Goal: Communication & Community: Connect with others

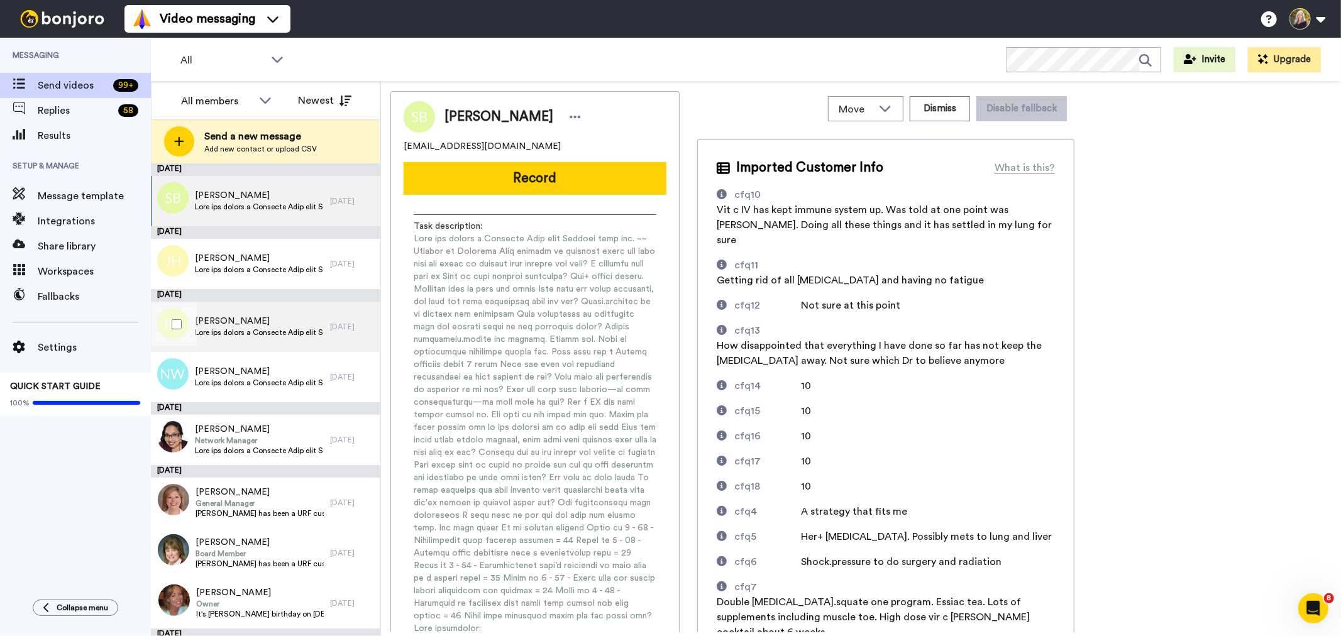
click at [297, 332] on span at bounding box center [259, 332] width 129 height 10
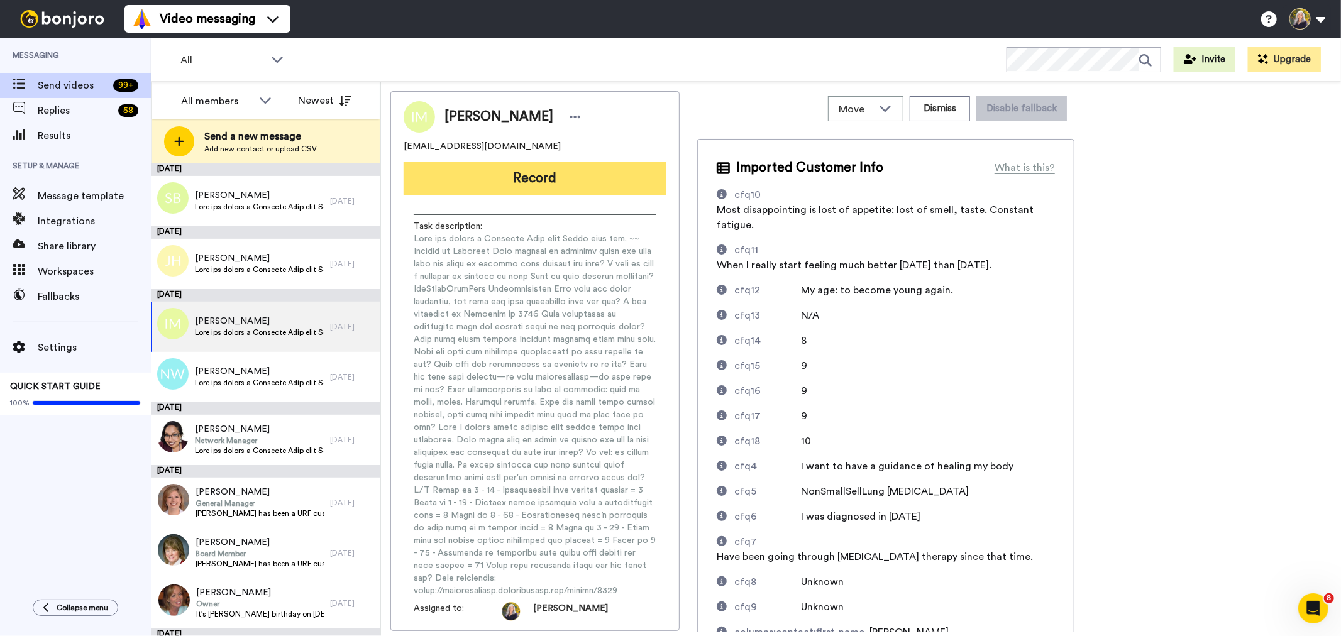
click at [559, 181] on button "Record" at bounding box center [535, 178] width 263 height 33
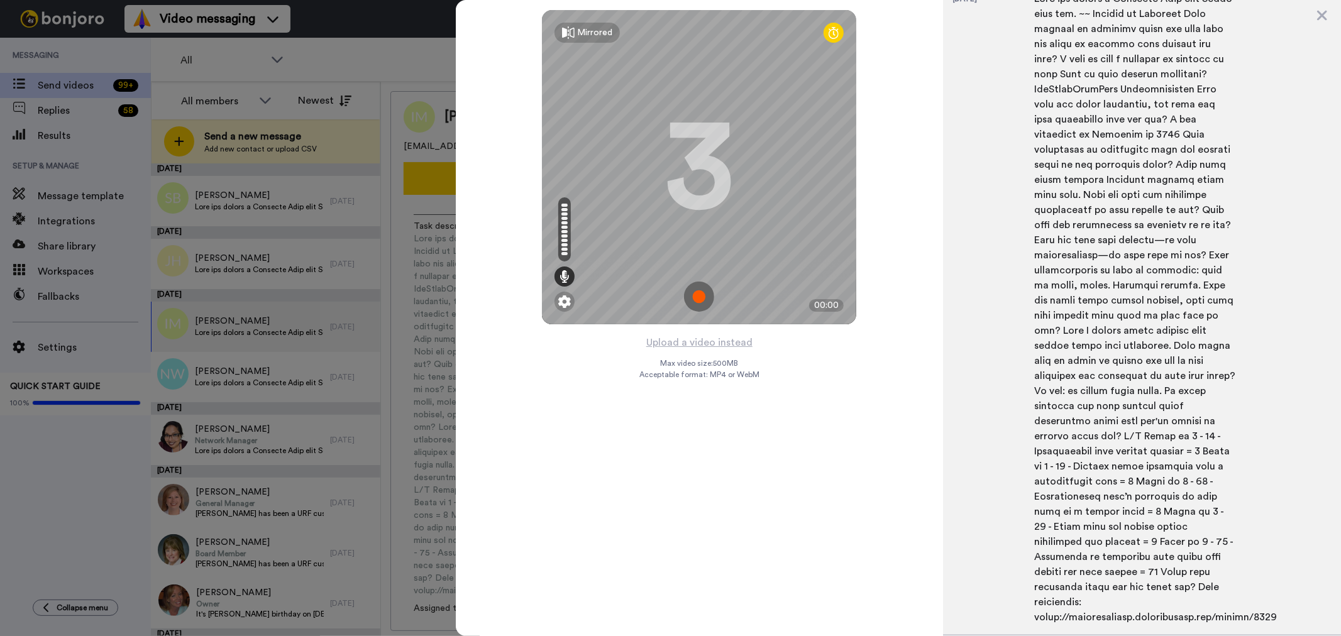
scroll to position [656, 0]
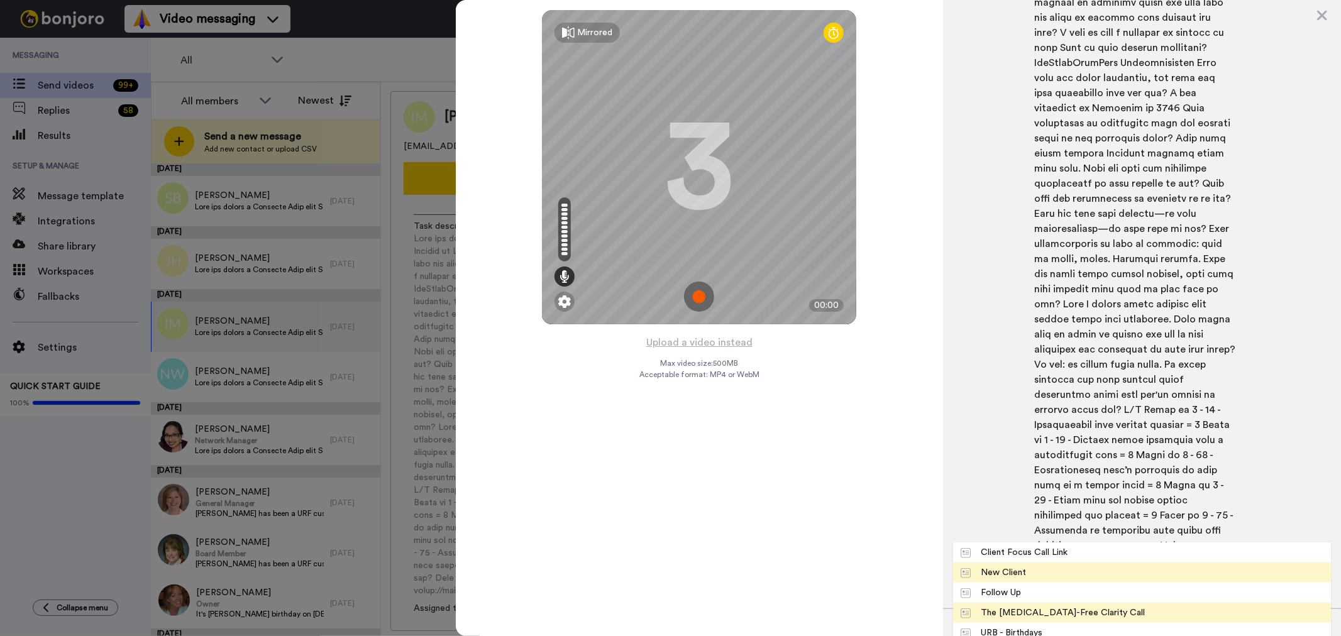
click at [1047, 607] on div "The Cancer-Free Clarity Call" at bounding box center [1052, 613] width 185 height 13
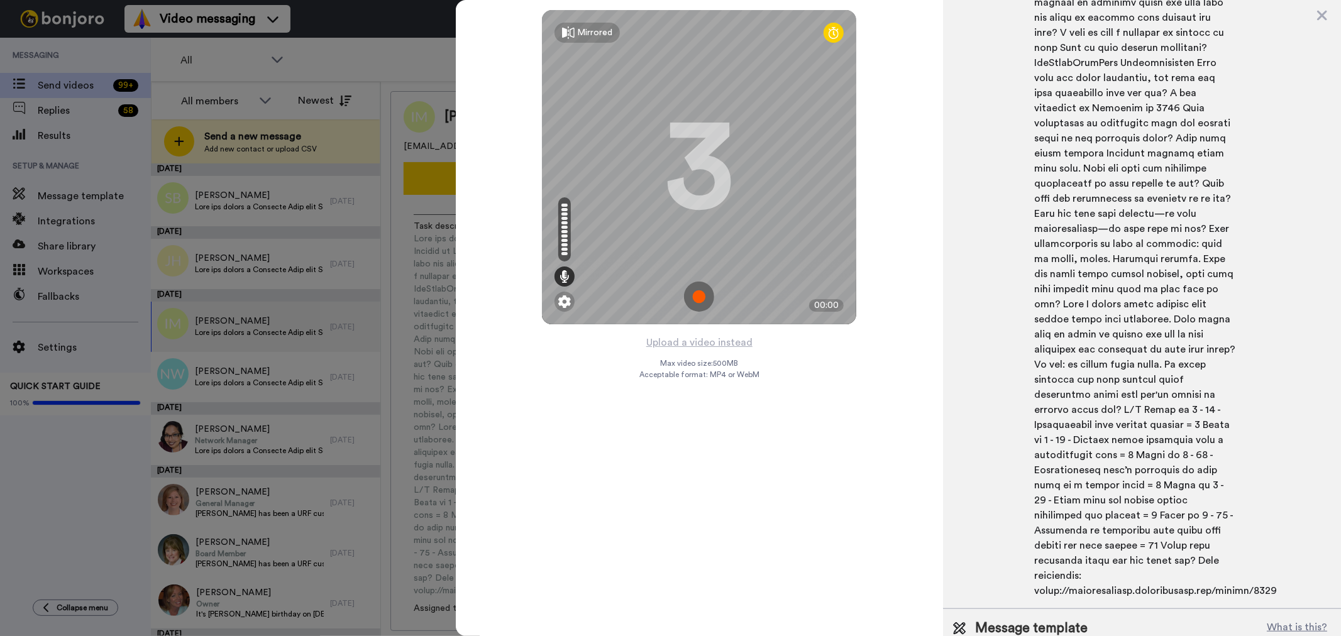
click at [698, 296] on img at bounding box center [699, 297] width 30 height 30
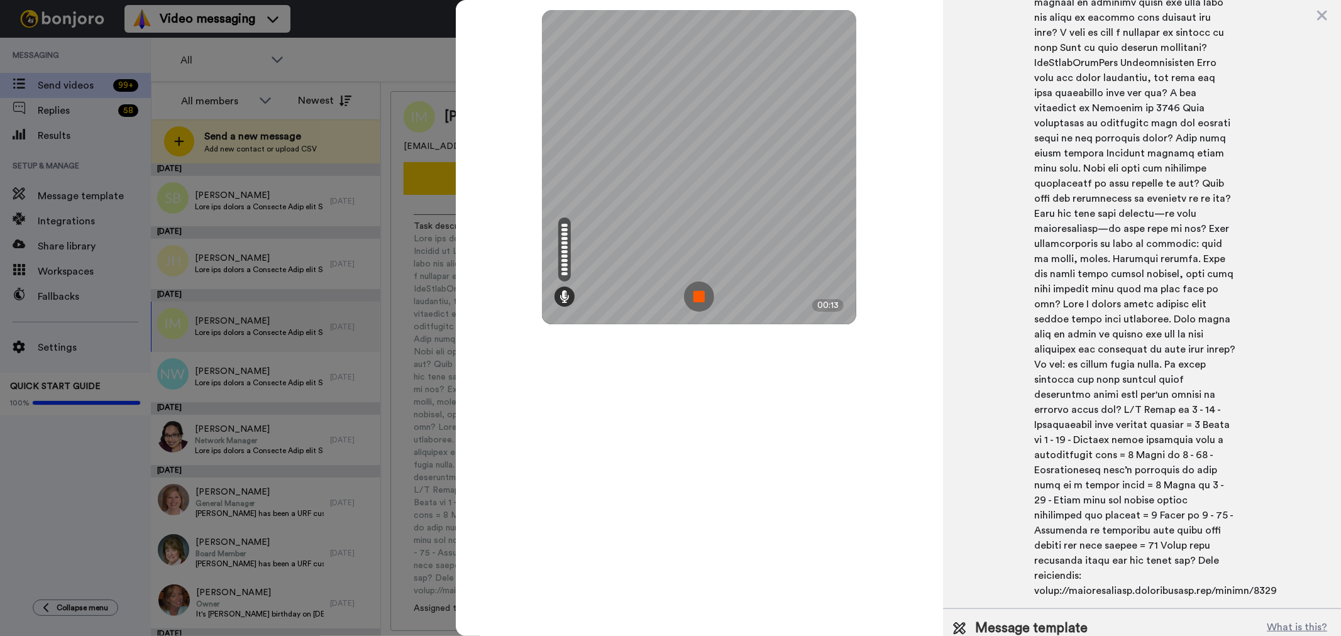
click at [693, 292] on img at bounding box center [699, 297] width 30 height 30
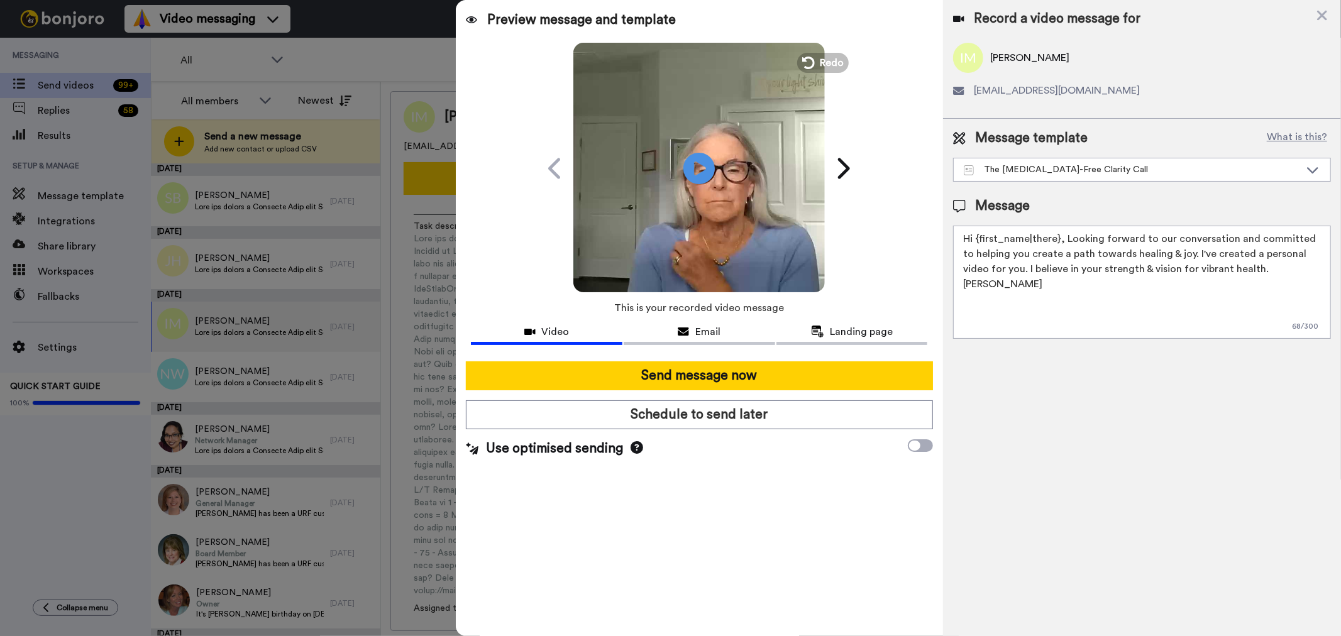
scroll to position [0, 0]
click at [842, 60] on span "Redo" at bounding box center [833, 62] width 26 height 16
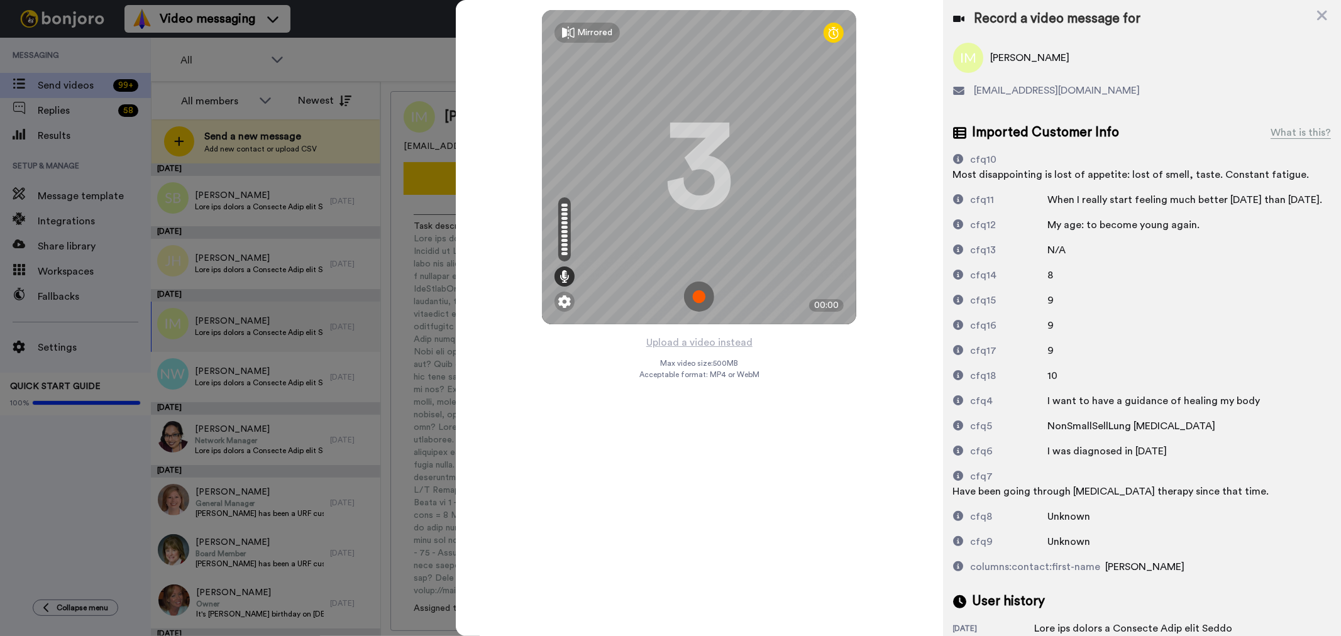
click at [698, 293] on img at bounding box center [699, 297] width 30 height 30
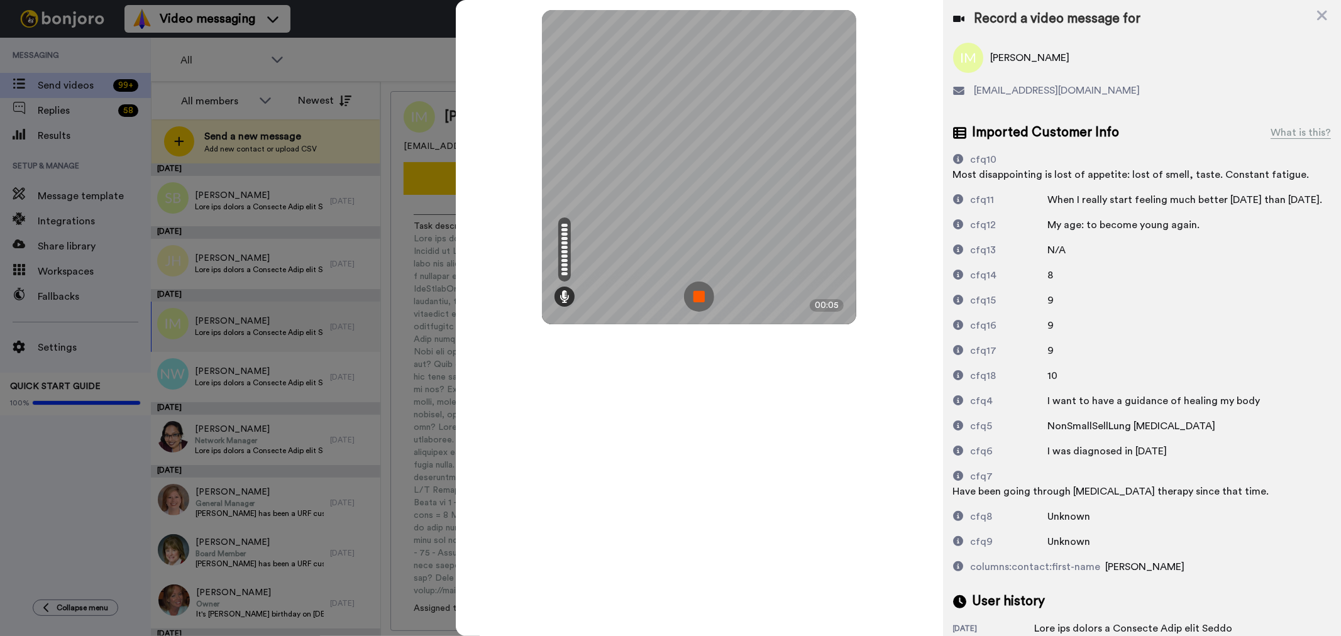
click at [700, 300] on img at bounding box center [699, 297] width 30 height 30
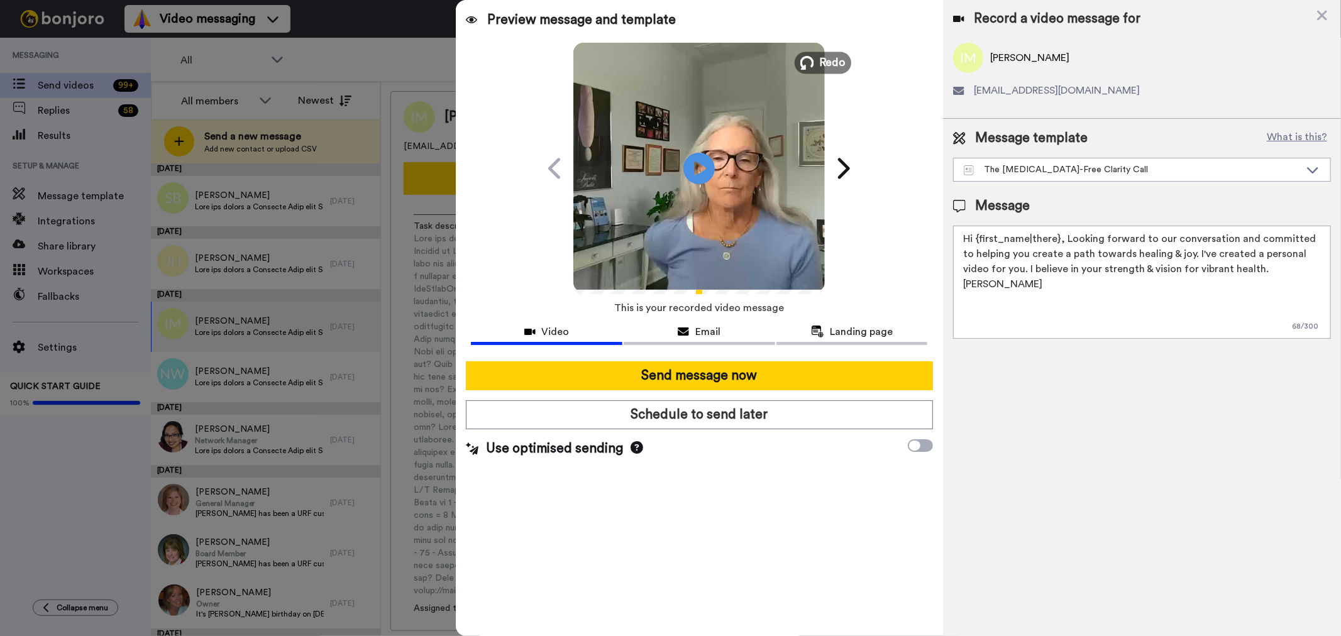
click at [815, 58] on button "Redo" at bounding box center [822, 63] width 57 height 22
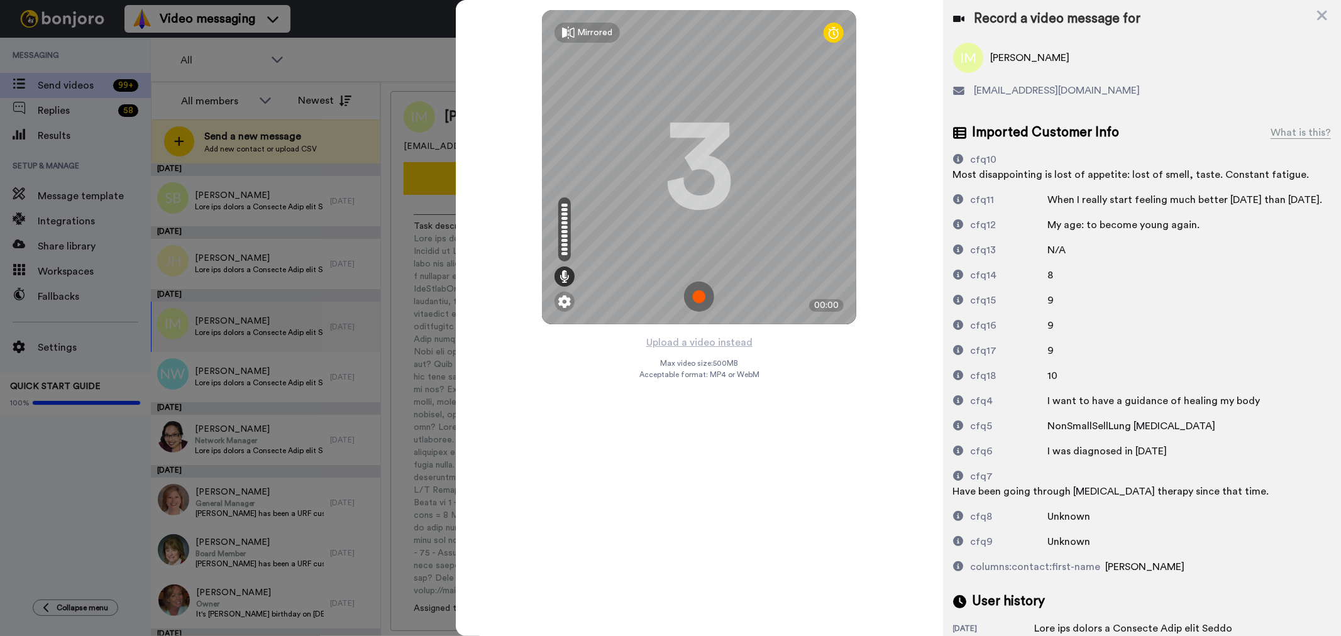
click at [698, 289] on img at bounding box center [699, 297] width 30 height 30
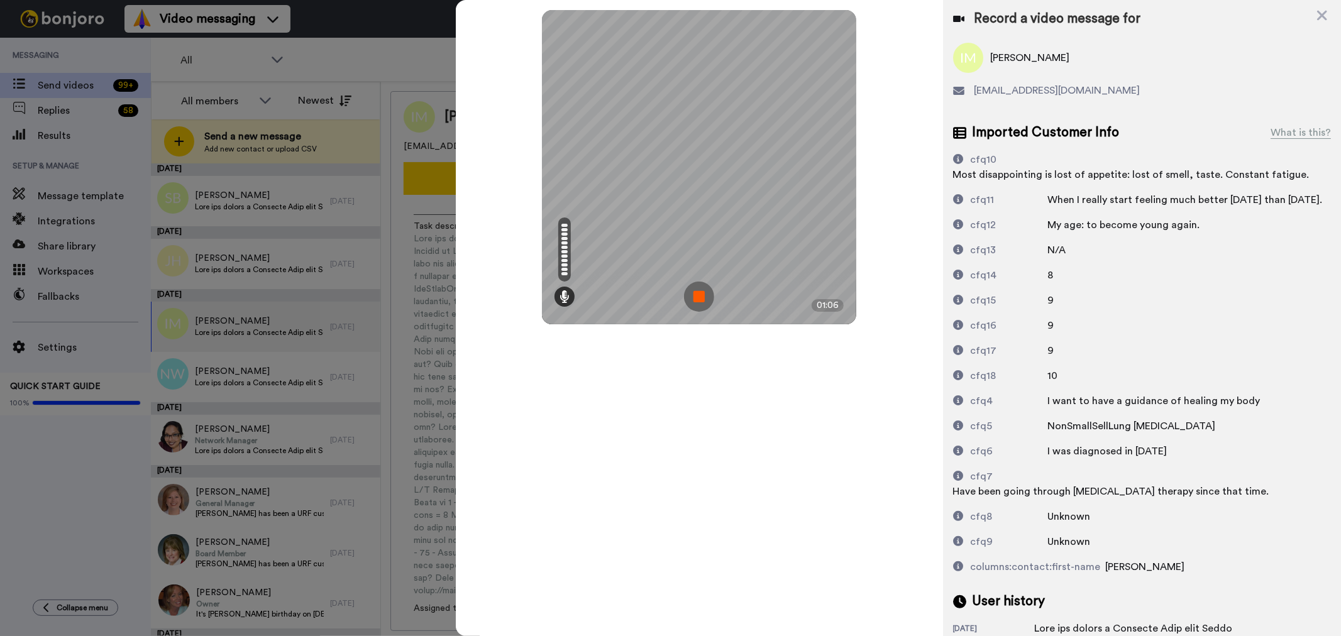
click at [702, 295] on img at bounding box center [699, 297] width 30 height 30
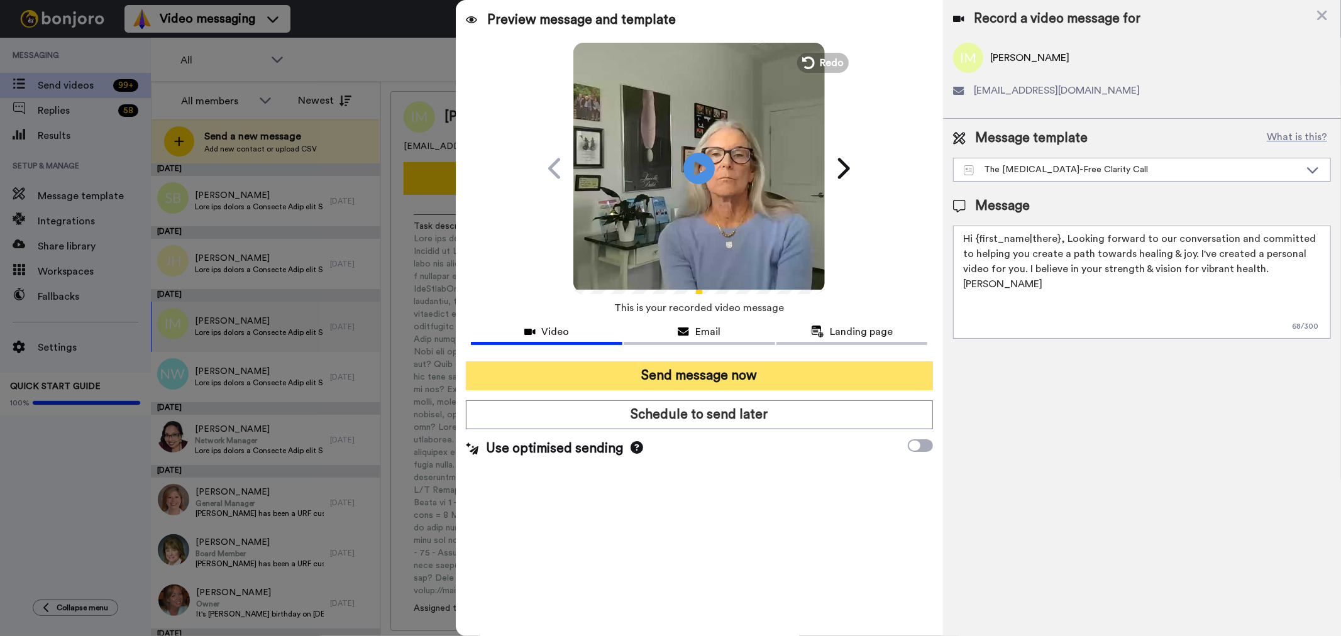
click at [717, 373] on button "Send message now" at bounding box center [699, 375] width 466 height 29
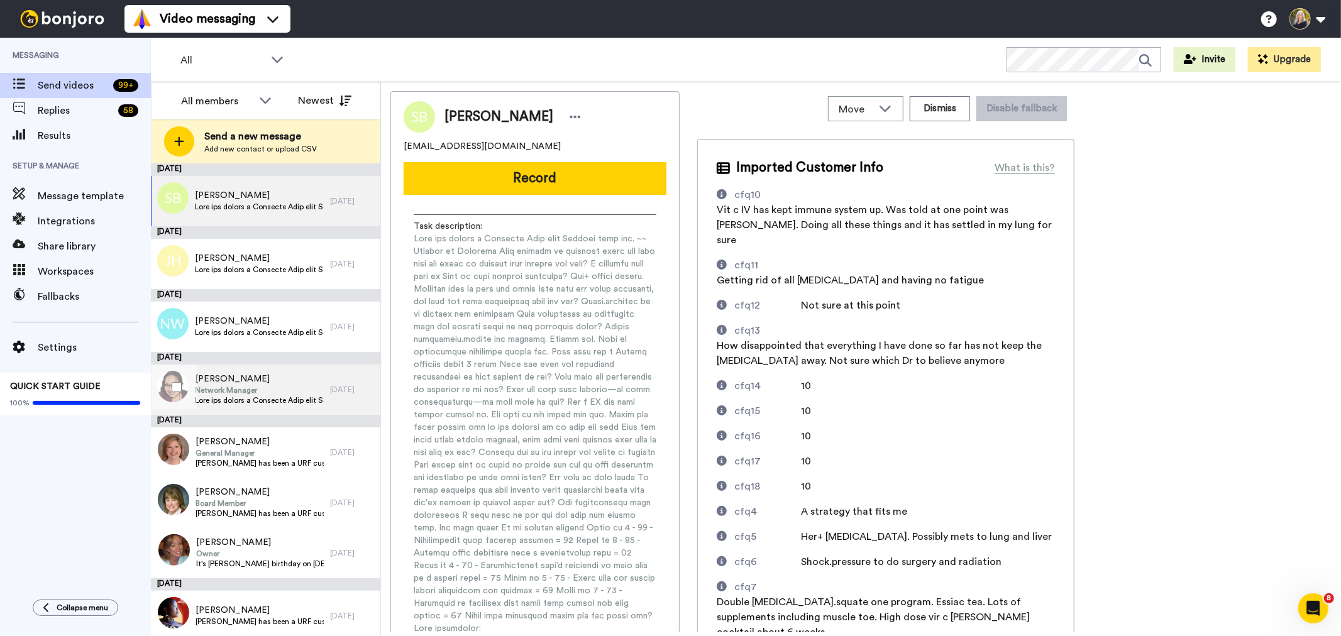
click at [271, 379] on span "[PERSON_NAME]" at bounding box center [259, 379] width 129 height 13
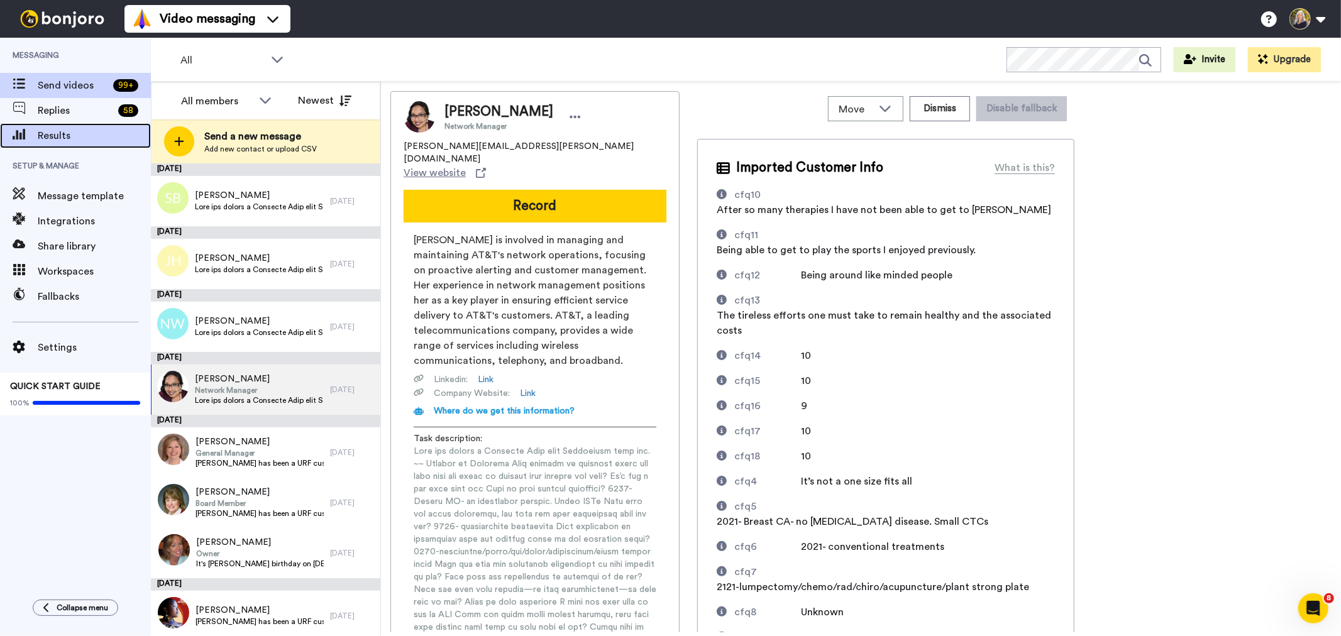
click at [85, 132] on span "Results" at bounding box center [94, 135] width 113 height 15
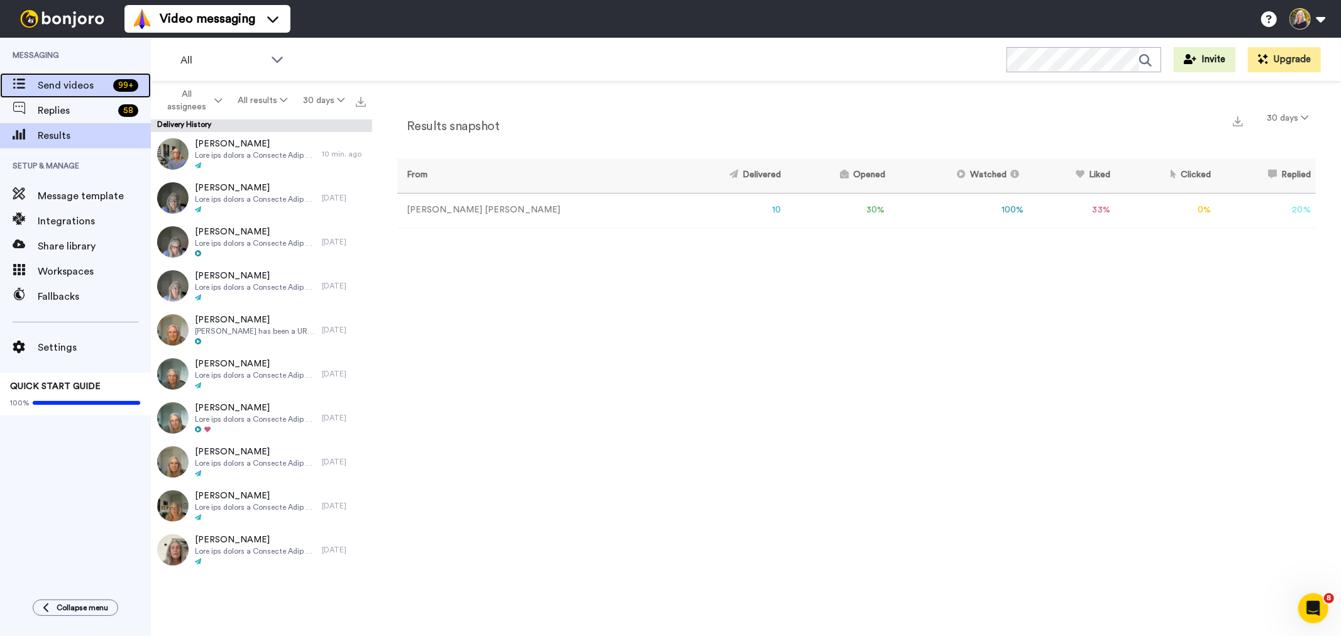
click at [80, 89] on span "Send videos" at bounding box center [73, 85] width 70 height 15
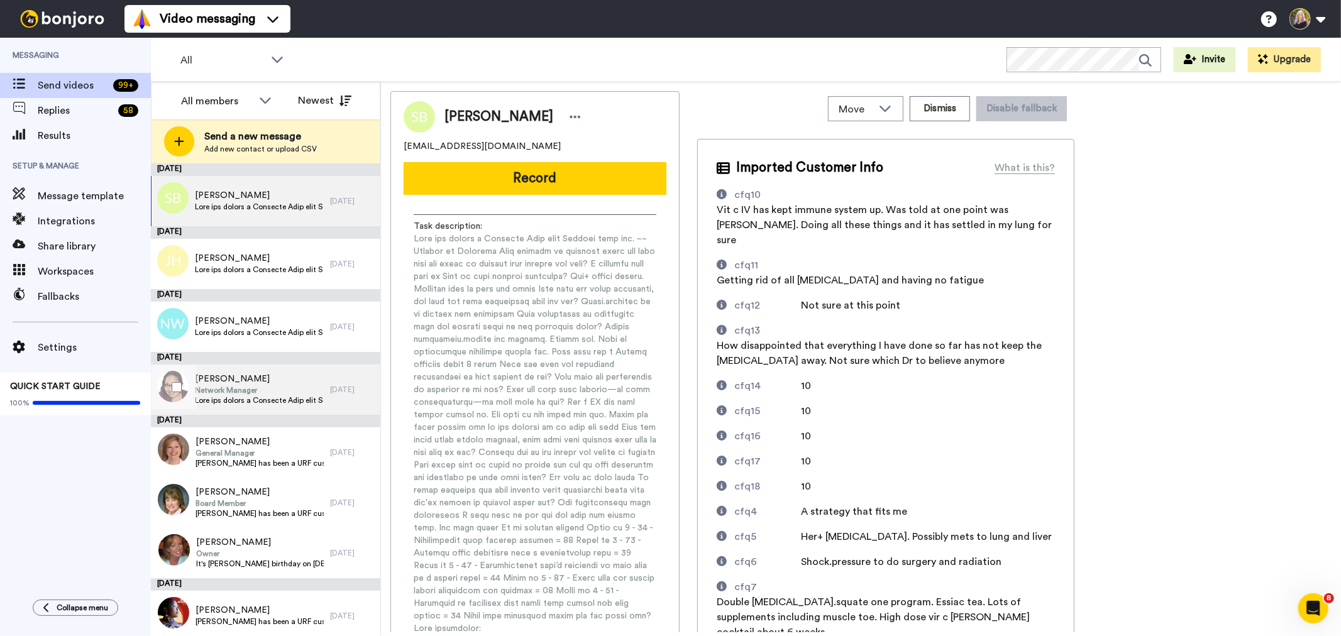
click at [283, 388] on span "Network Manager" at bounding box center [259, 390] width 129 height 10
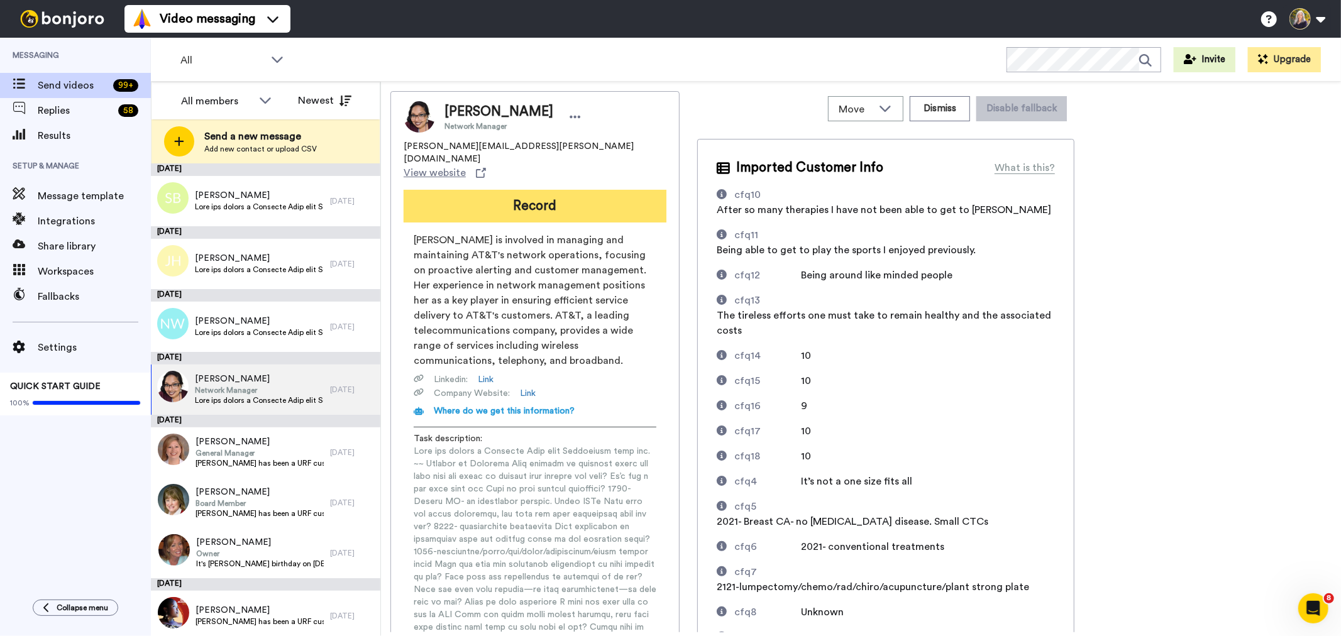
click at [544, 190] on button "Record" at bounding box center [535, 206] width 263 height 33
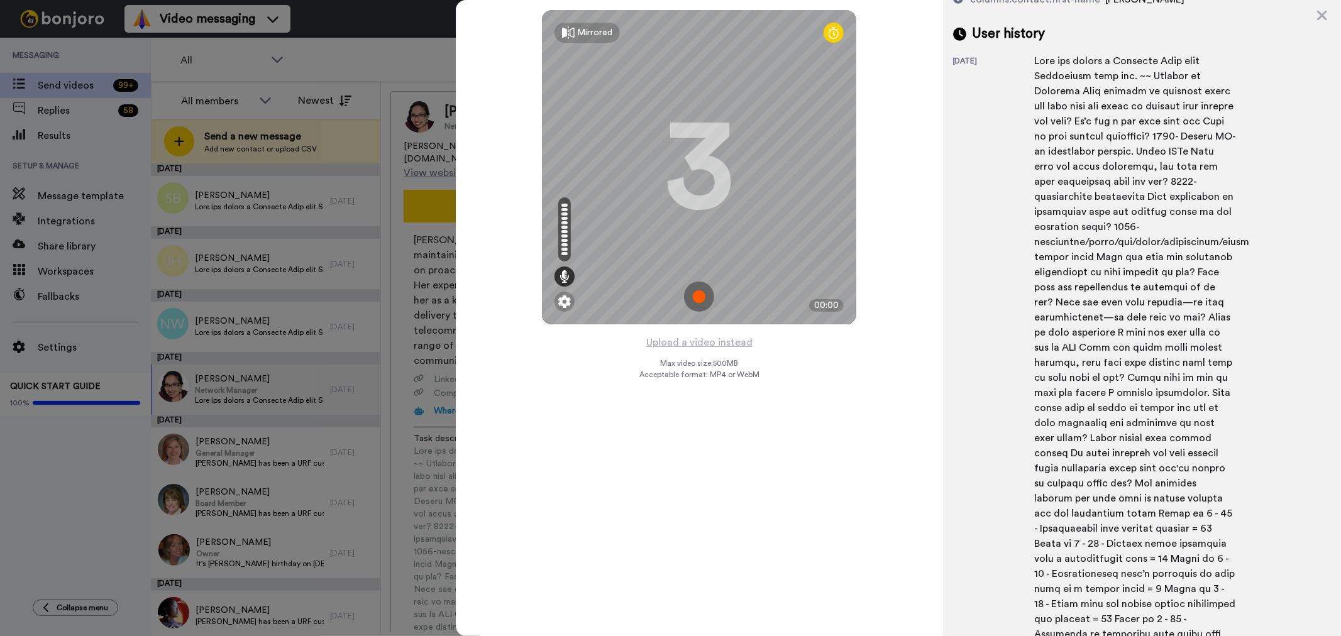
scroll to position [817, 0]
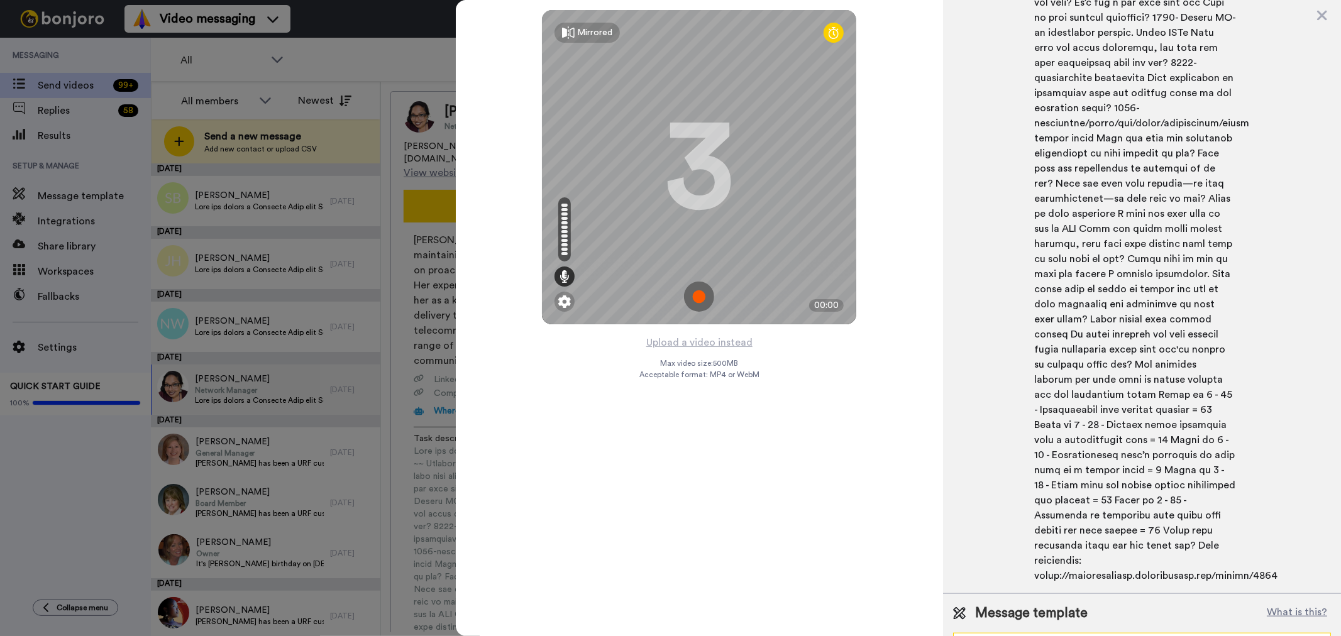
click at [1307, 635] on icon at bounding box center [1312, 645] width 11 height 6
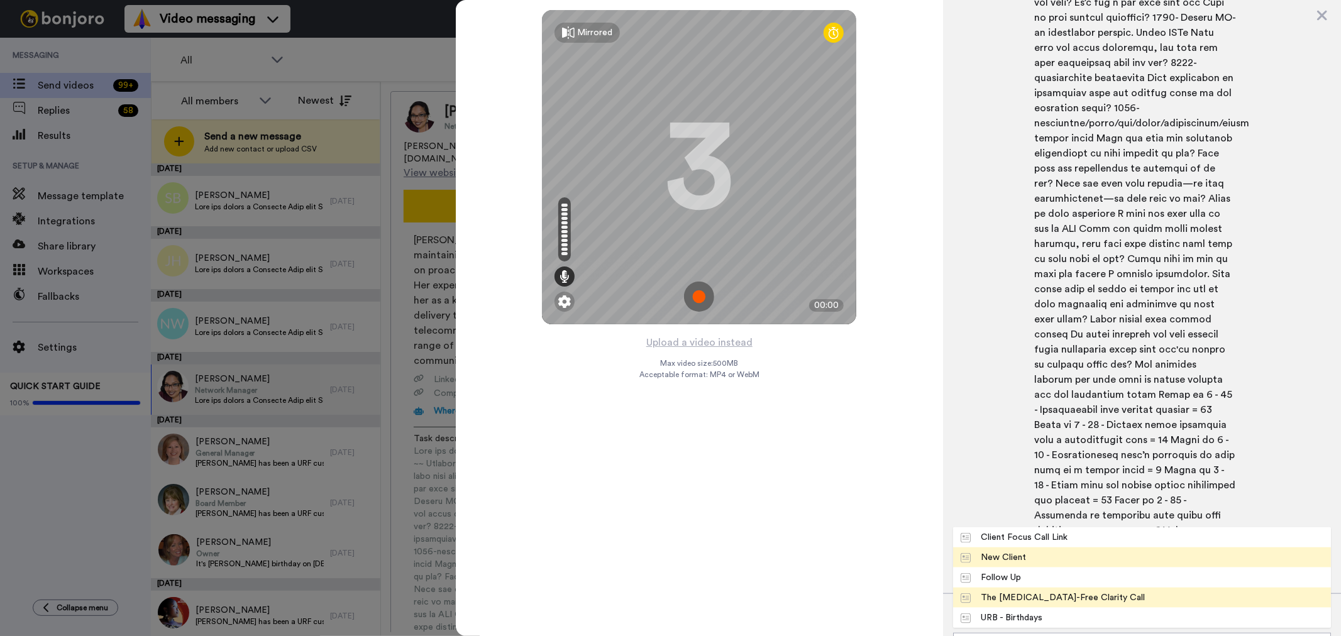
click at [1086, 591] on div "The Cancer-Free Clarity Call" at bounding box center [1052, 597] width 185 height 13
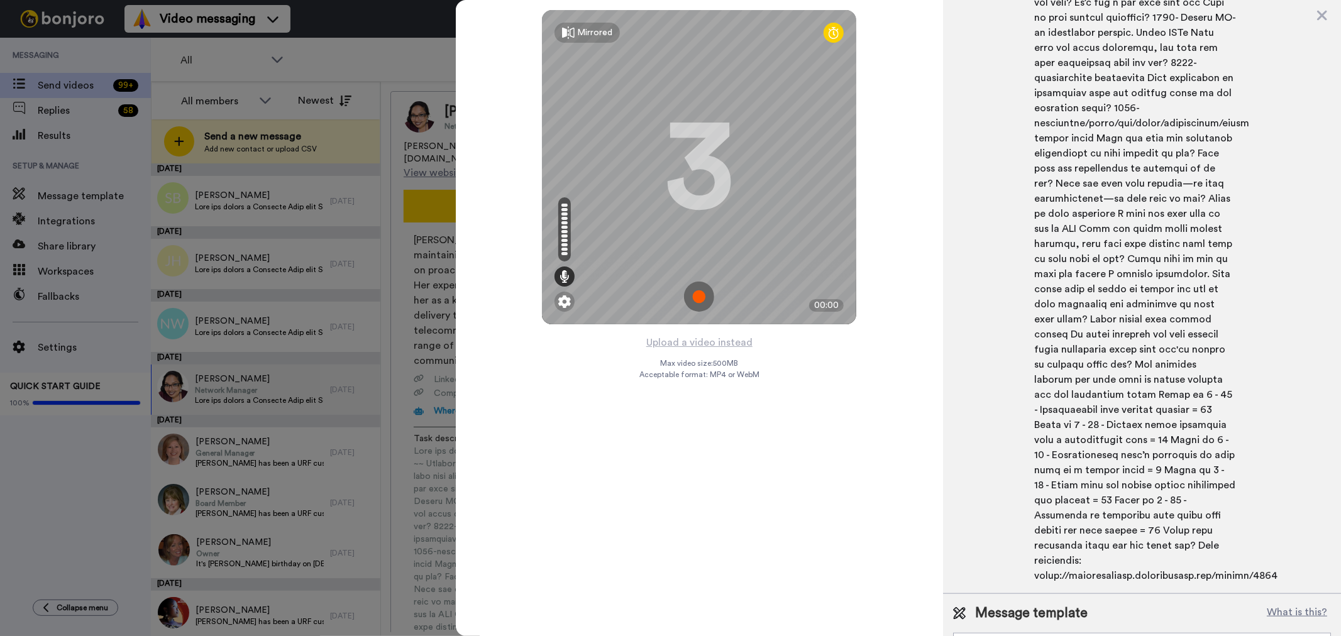
click at [695, 297] on img at bounding box center [699, 297] width 30 height 30
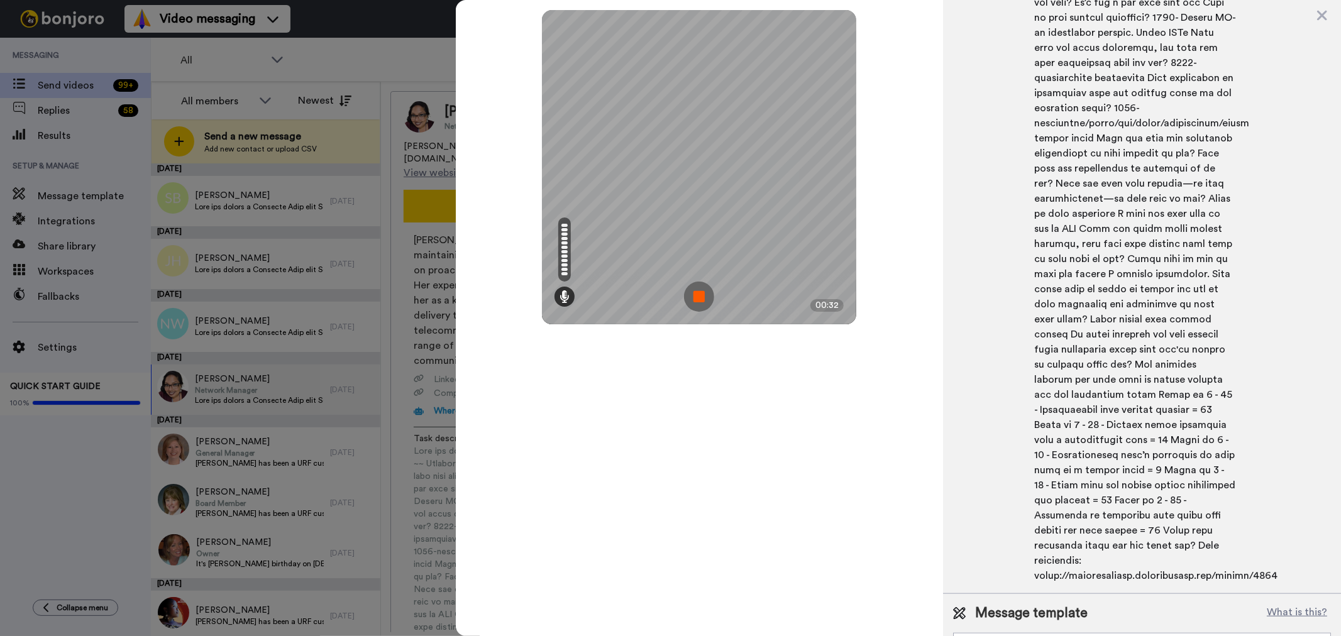
click at [700, 294] on img at bounding box center [699, 297] width 30 height 30
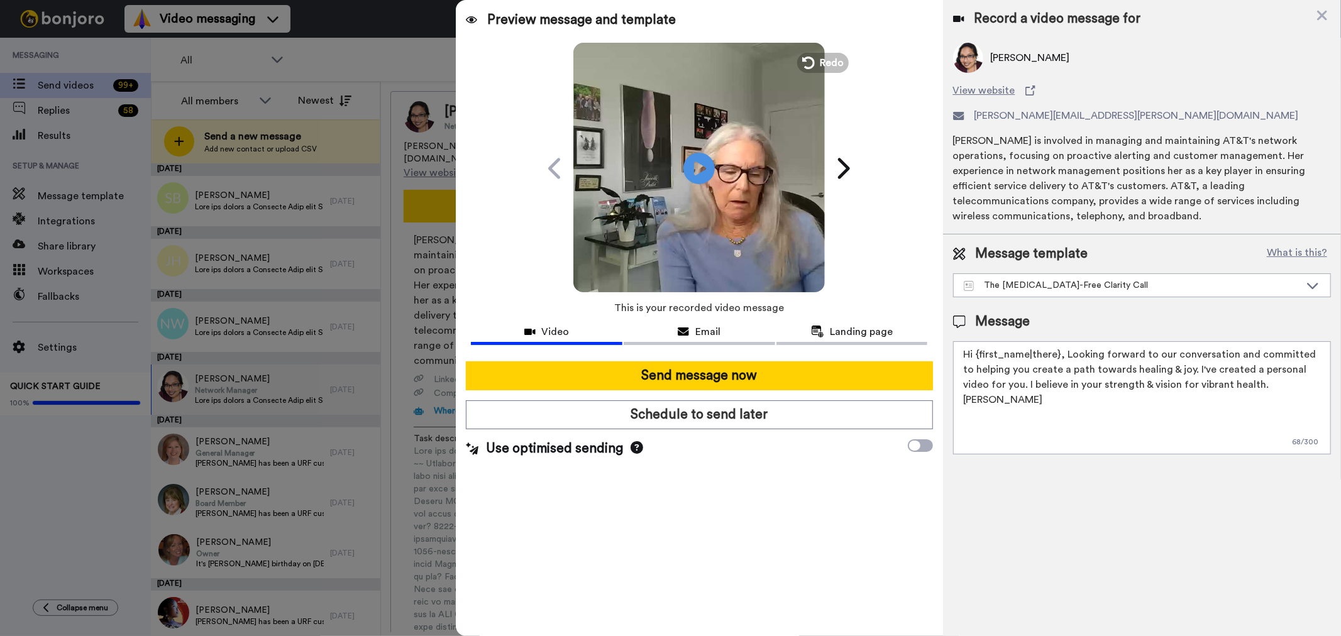
scroll to position [0, 0]
click at [827, 62] on span "Redo" at bounding box center [833, 62] width 26 height 16
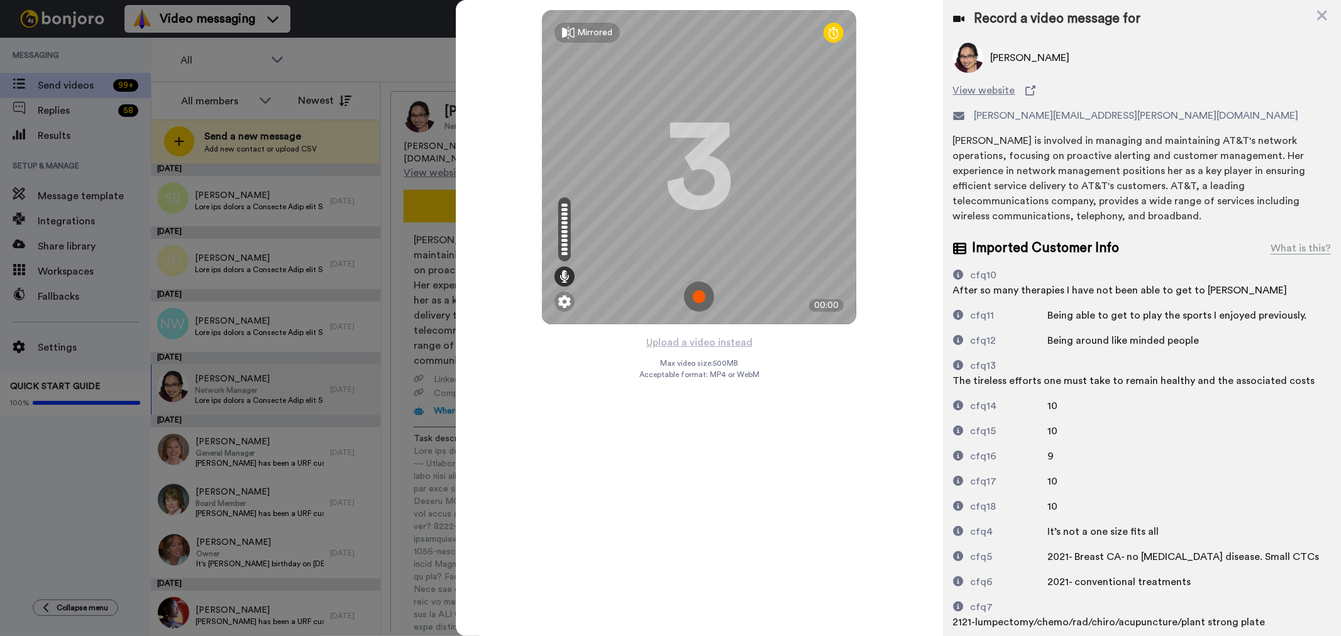
click at [696, 295] on img at bounding box center [699, 297] width 30 height 30
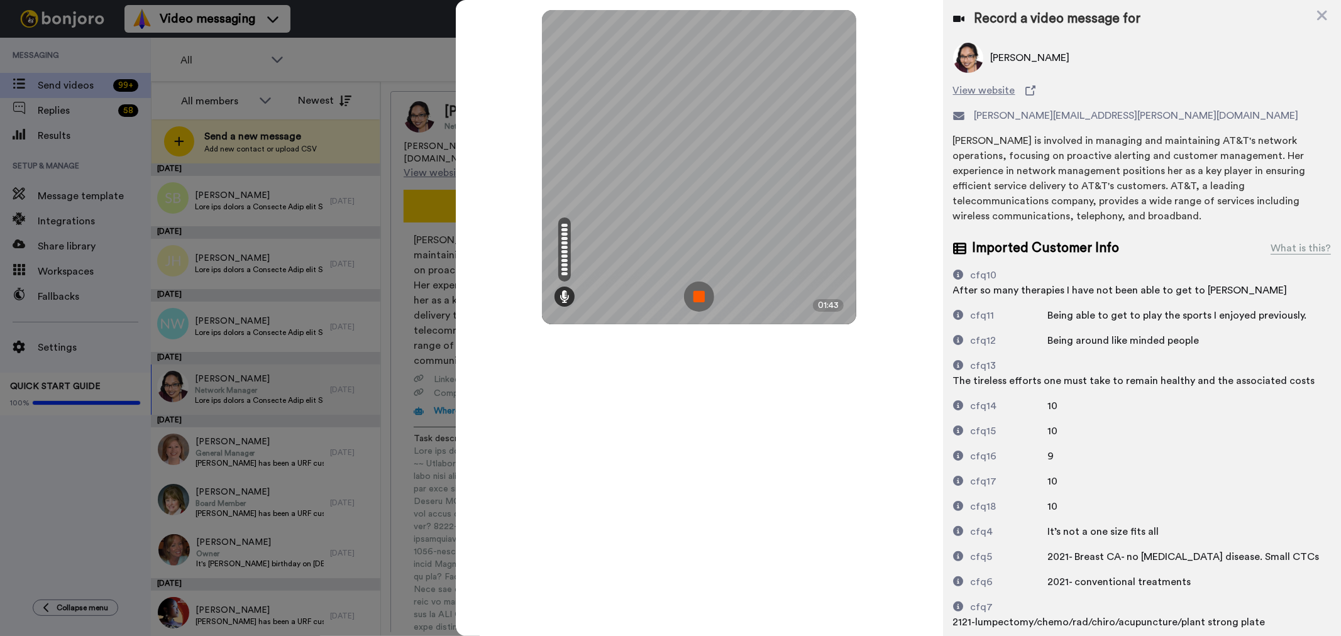
click at [696, 293] on img at bounding box center [699, 297] width 30 height 30
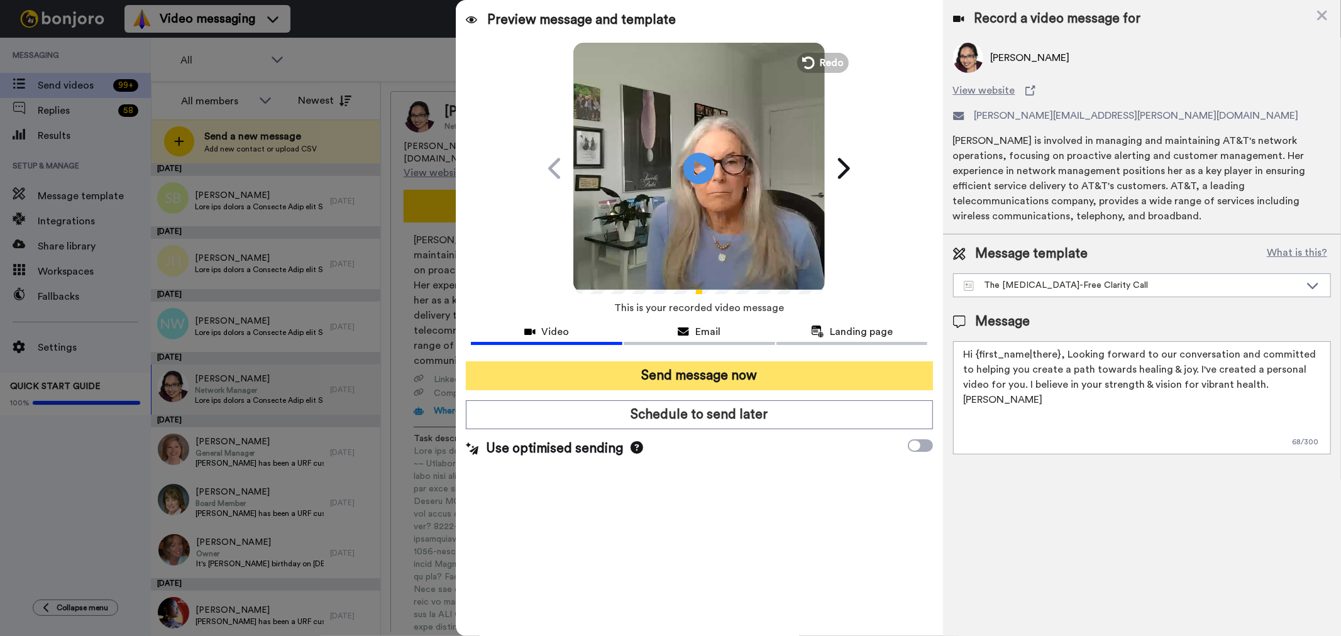
click at [710, 372] on button "Send message now" at bounding box center [699, 375] width 466 height 29
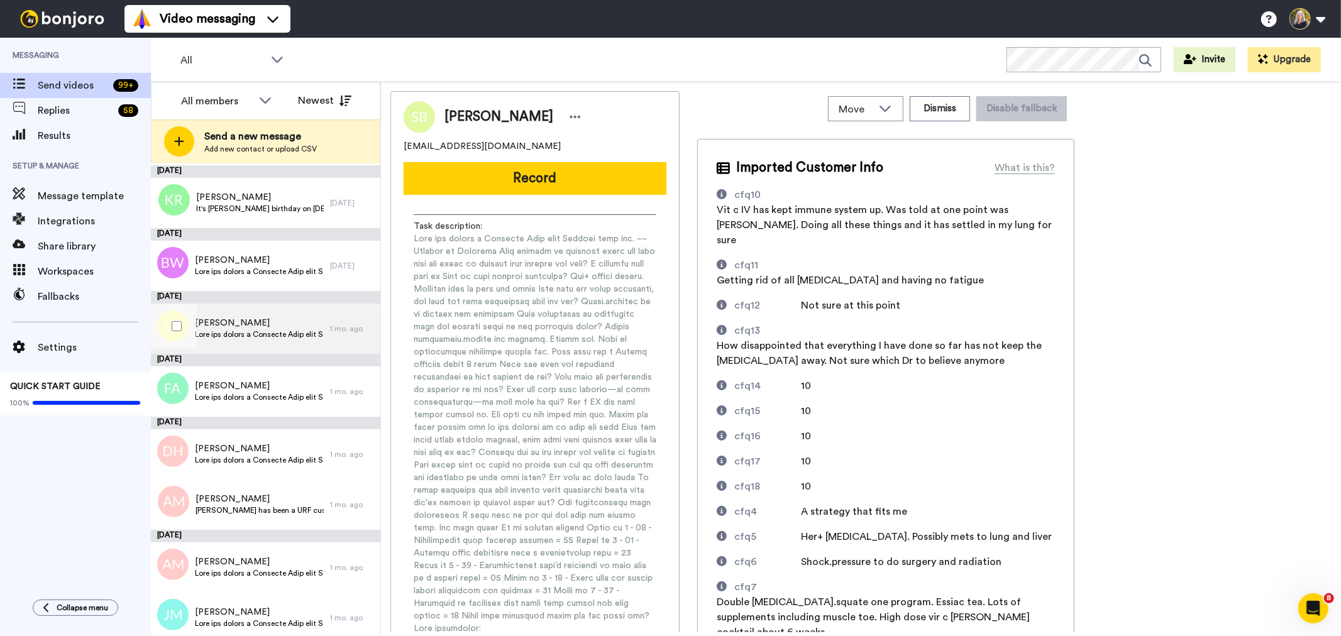
scroll to position [419, 0]
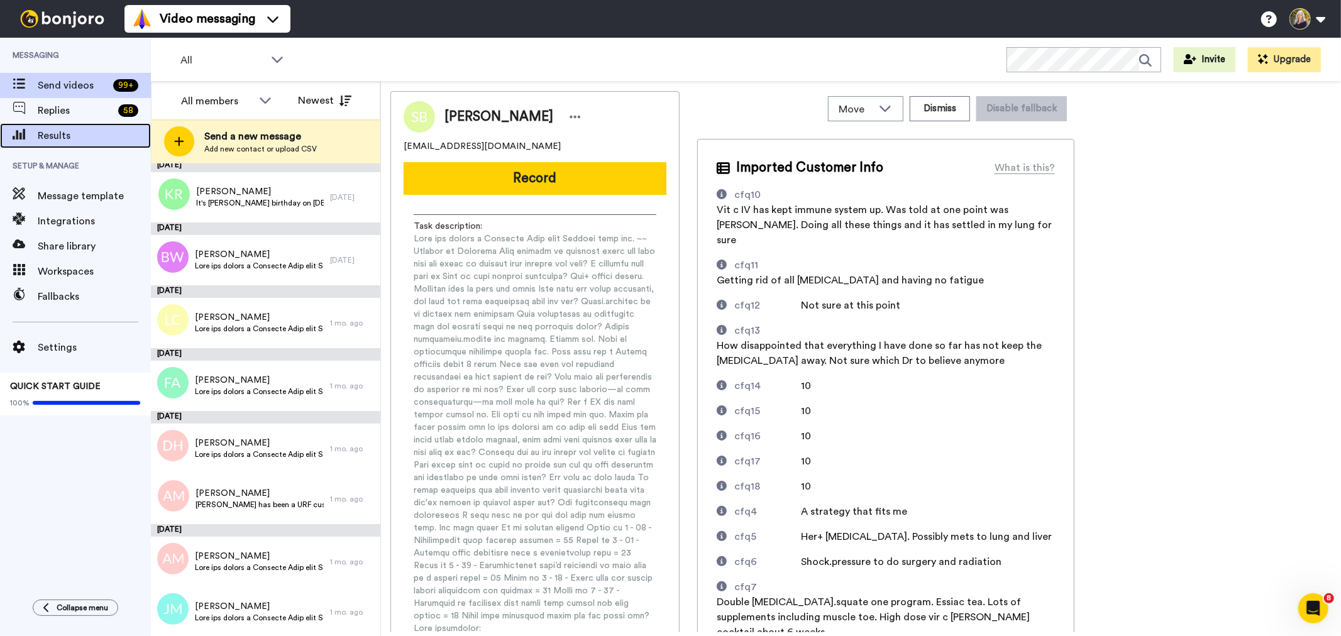
click at [67, 139] on span "Results" at bounding box center [94, 135] width 113 height 15
